Goal: Task Accomplishment & Management: Manage account settings

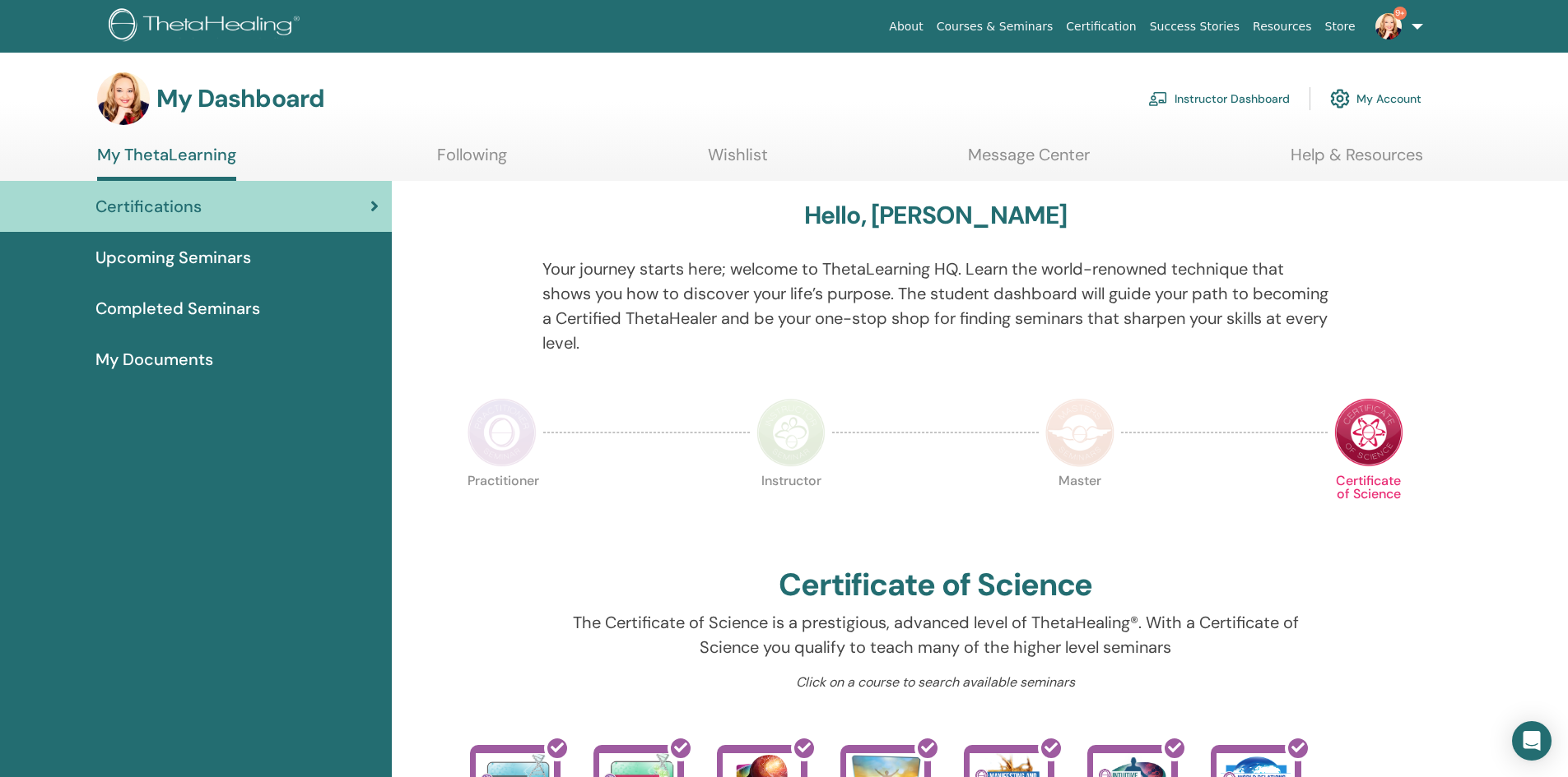
click at [1216, 102] on link "Instructor Dashboard" at bounding box center [1218, 98] width 141 height 36
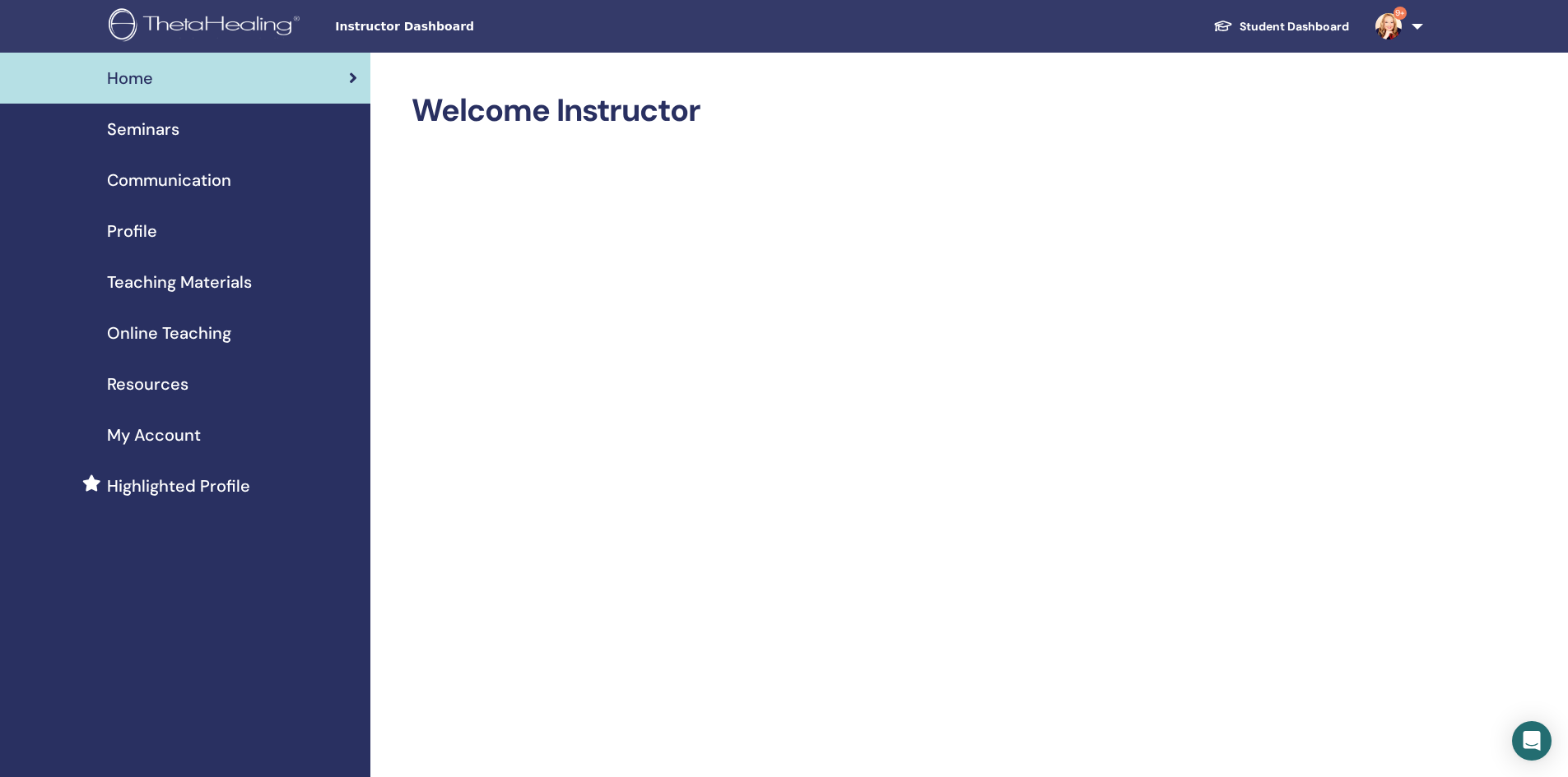
click at [165, 127] on span "Seminars" at bounding box center [142, 129] width 72 height 24
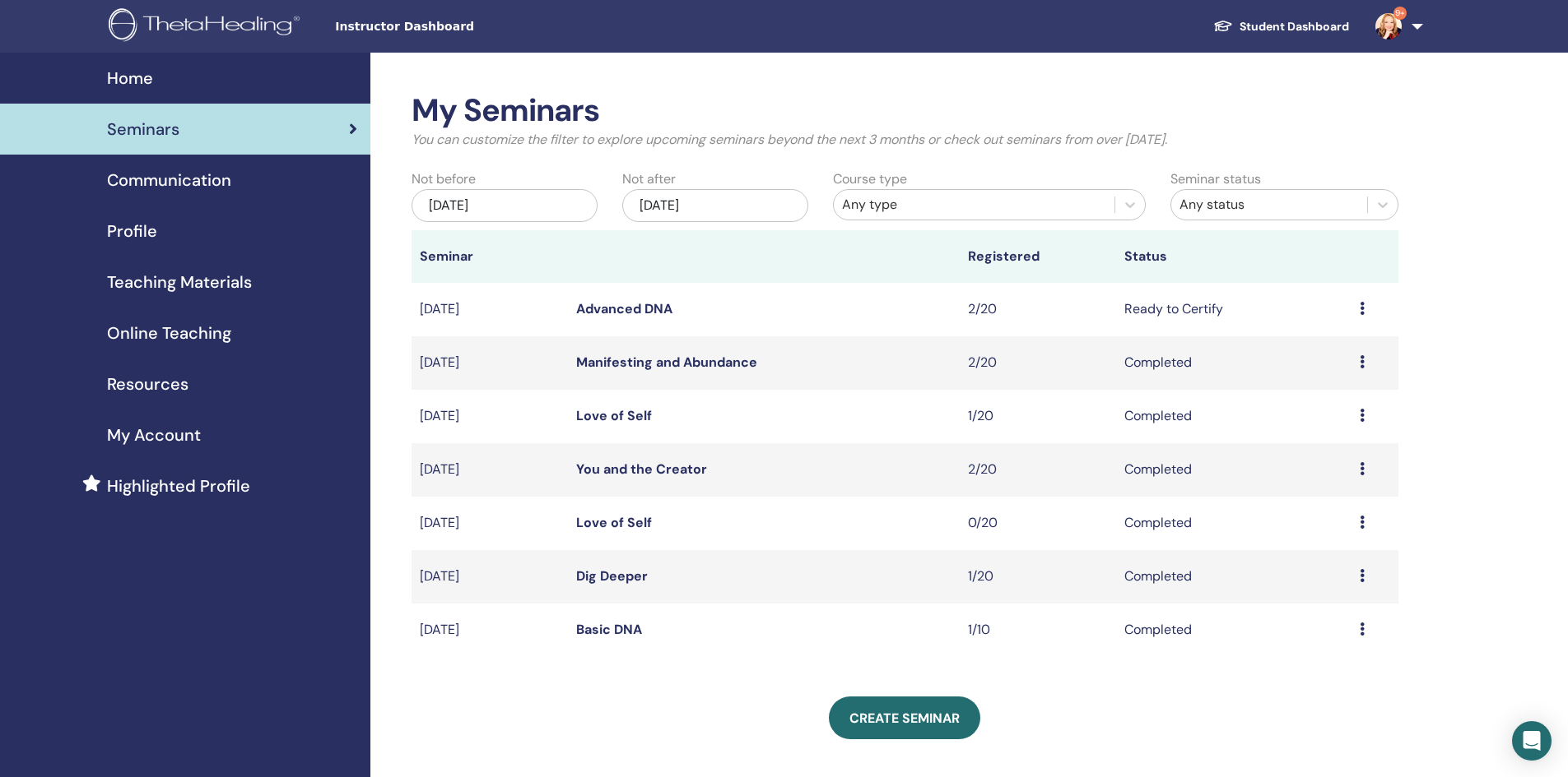
click at [1364, 308] on icon at bounding box center [1361, 309] width 5 height 13
click at [1316, 368] on link "Attendees" at bounding box center [1317, 370] width 63 height 17
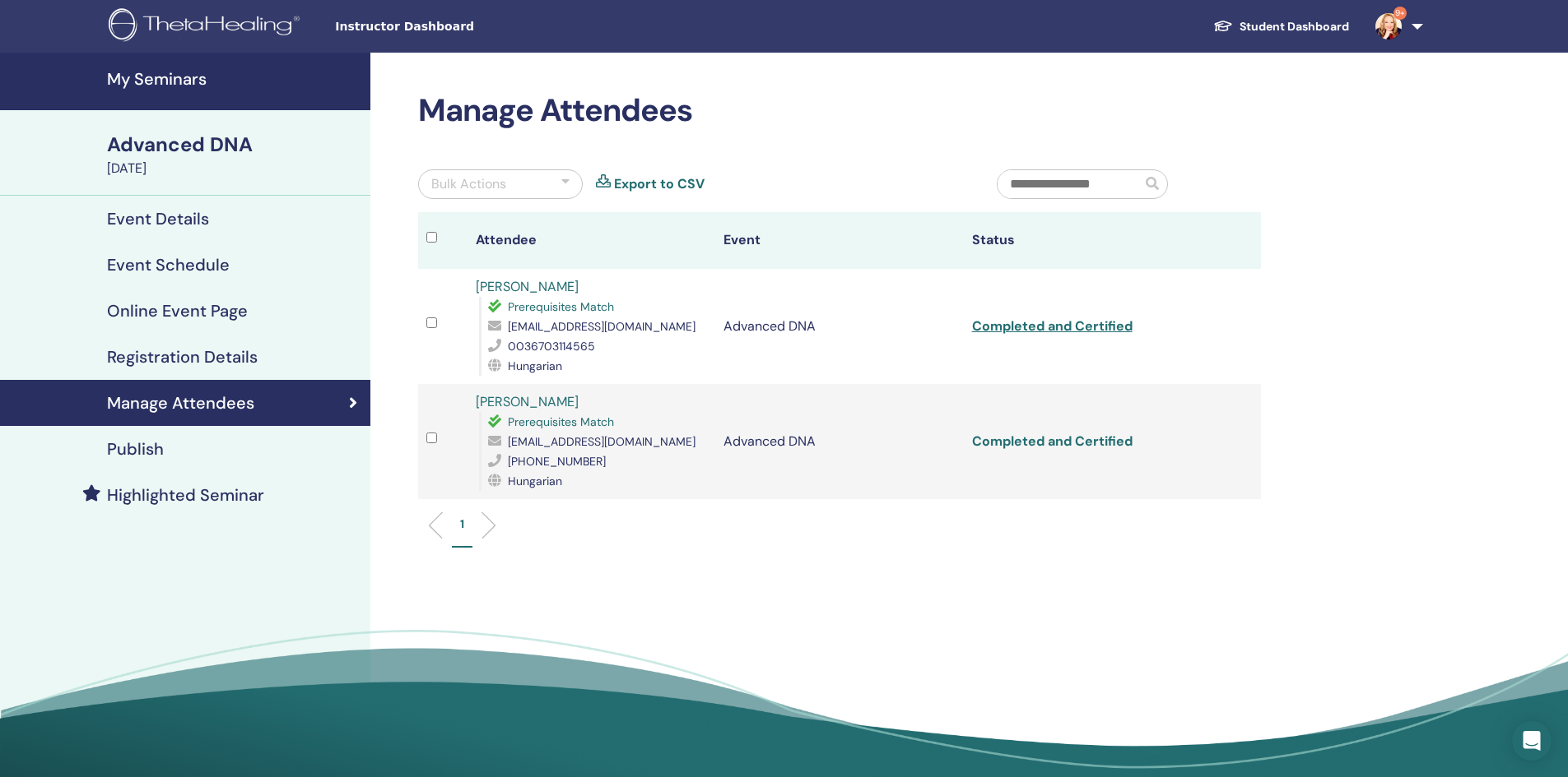
click at [1050, 444] on link "Completed and Certified" at bounding box center [1053, 441] width 161 height 17
click at [1060, 328] on link "Completed and Certified" at bounding box center [1053, 326] width 161 height 17
